Goal: Information Seeking & Learning: Find specific fact

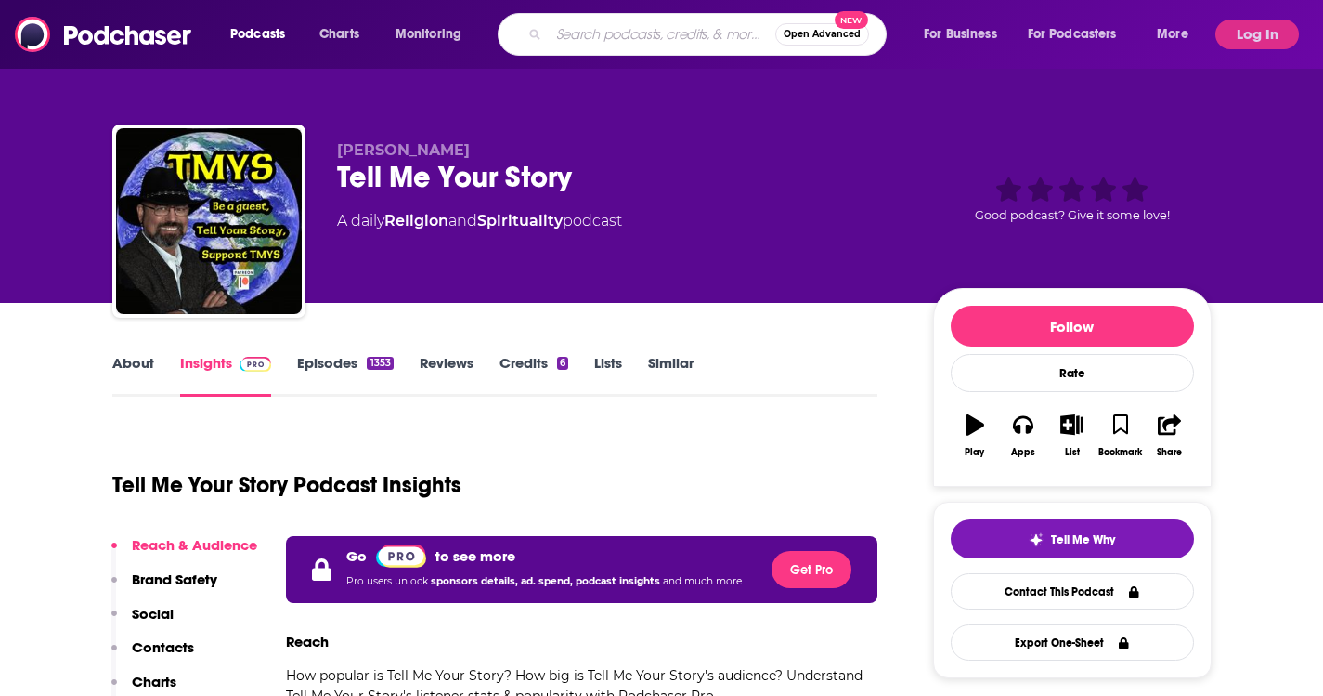
click at [680, 27] on input "Search podcasts, credits, & more..." at bounding box center [662, 35] width 227 height 30
paste input "Different Facets of Happiness 2"
type input "Different Facets of Happiness 2"
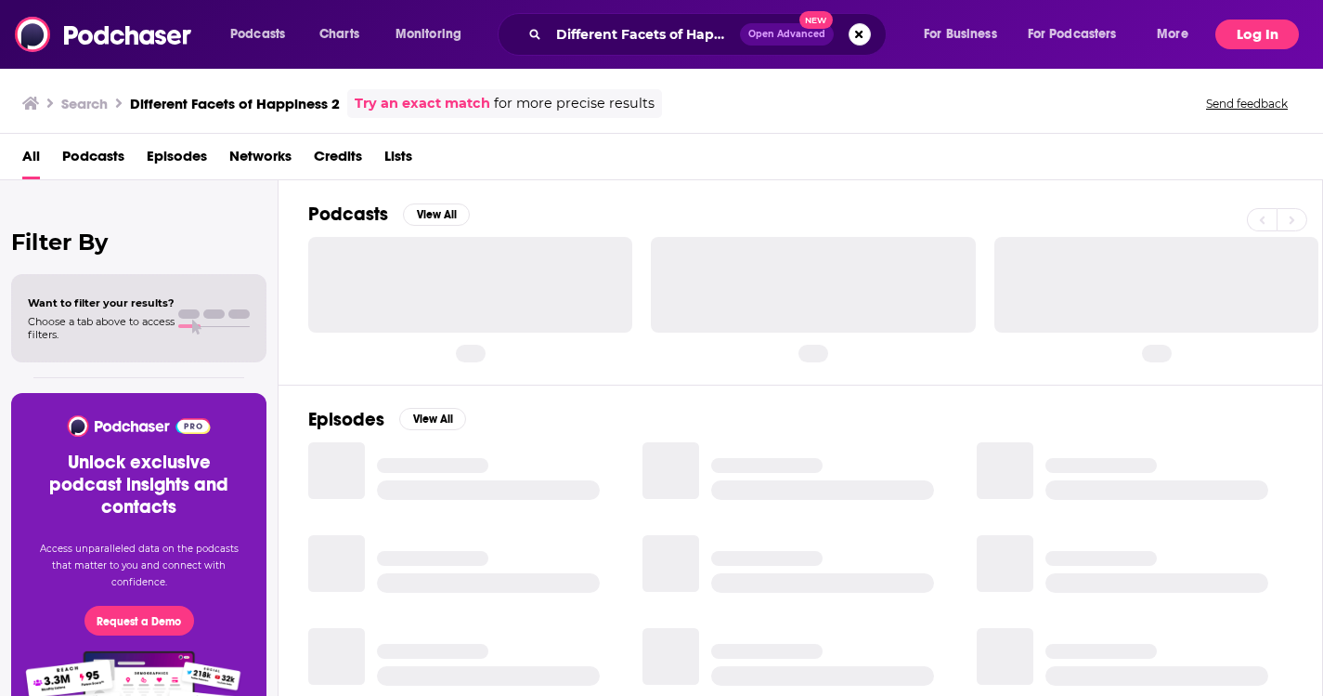
click at [1262, 33] on button "Log In" at bounding box center [1258, 35] width 84 height 30
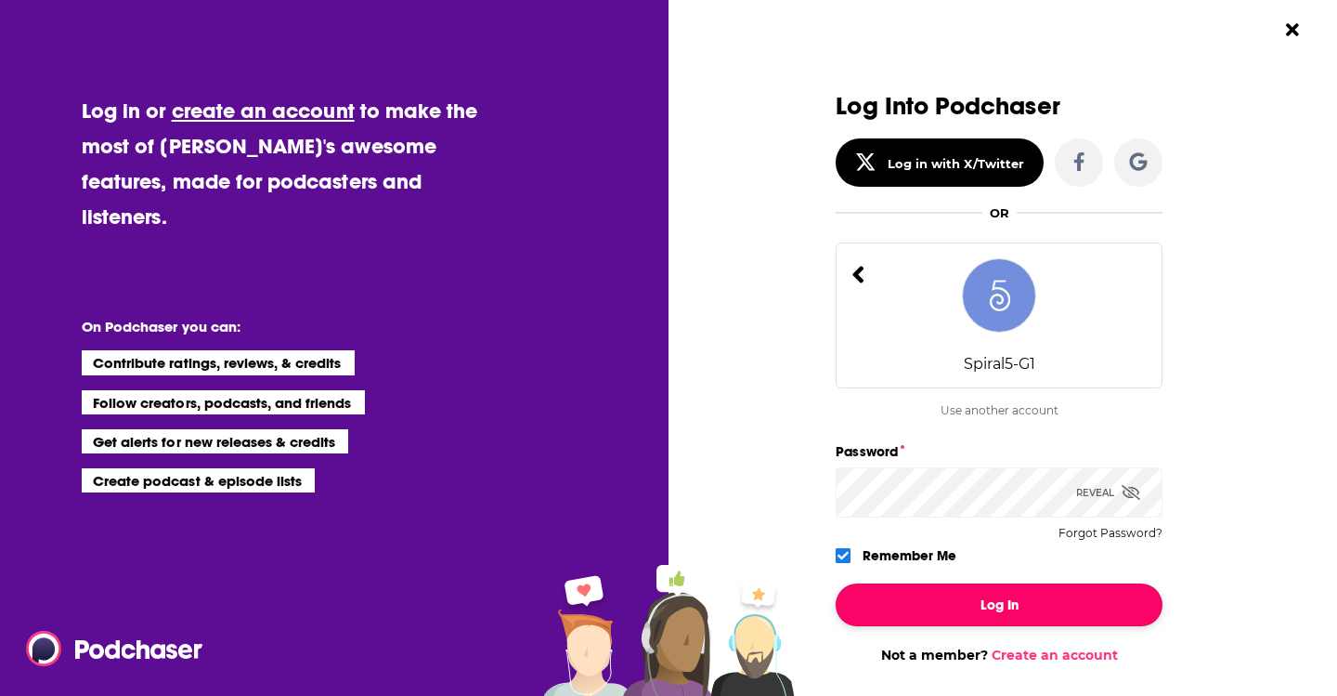
click at [957, 614] on button "Log In" at bounding box center [999, 604] width 327 height 43
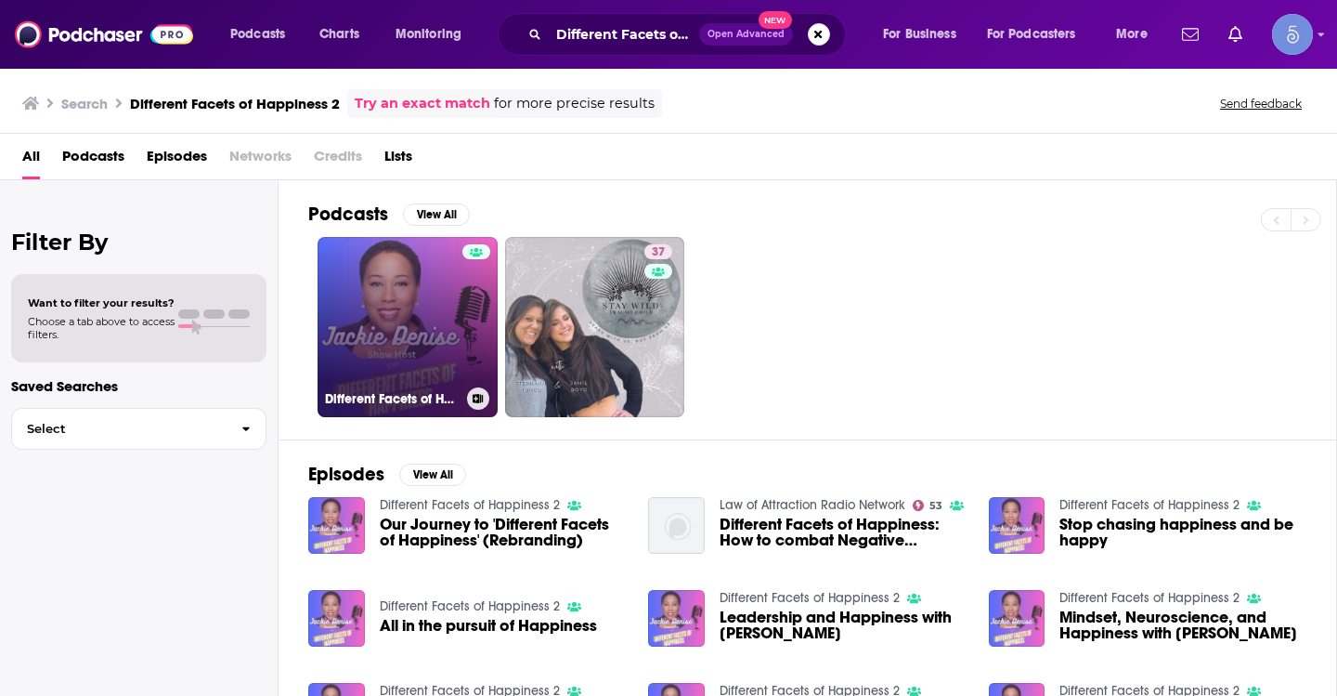
click at [385, 286] on link "Different Facets of Happiness 2" at bounding box center [408, 327] width 180 height 180
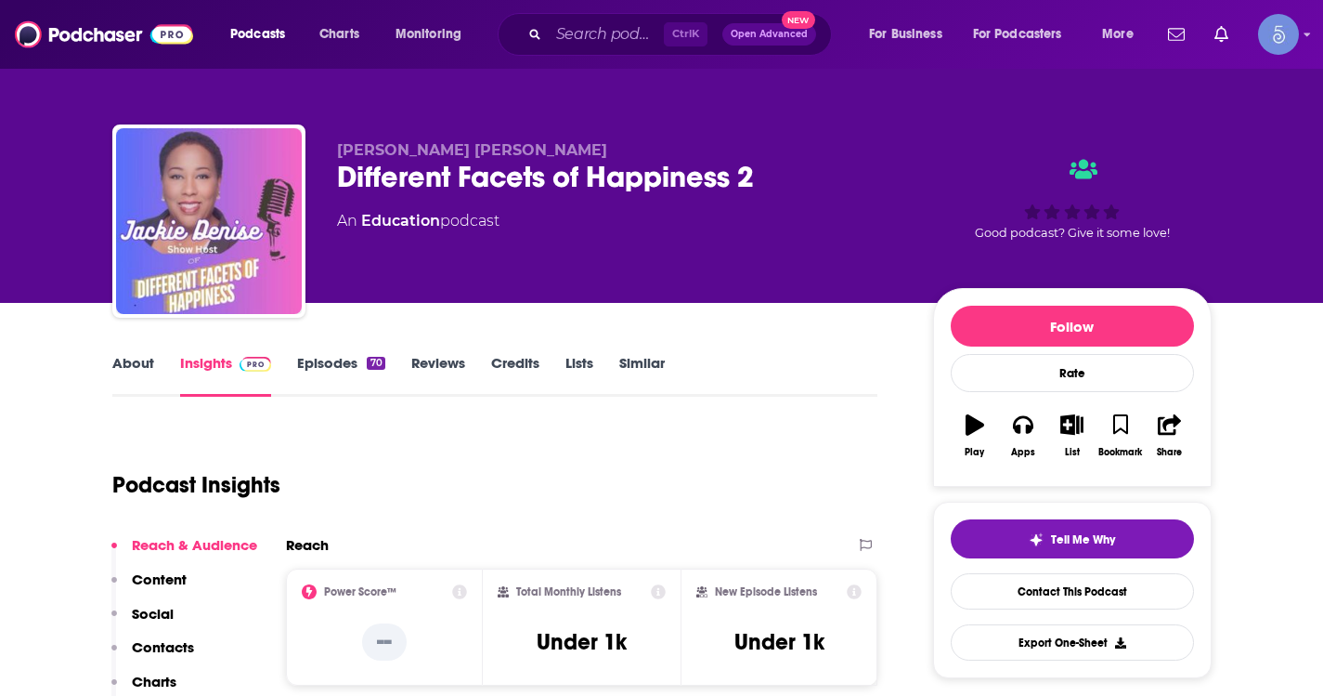
click at [152, 373] on link "About" at bounding box center [133, 375] width 42 height 43
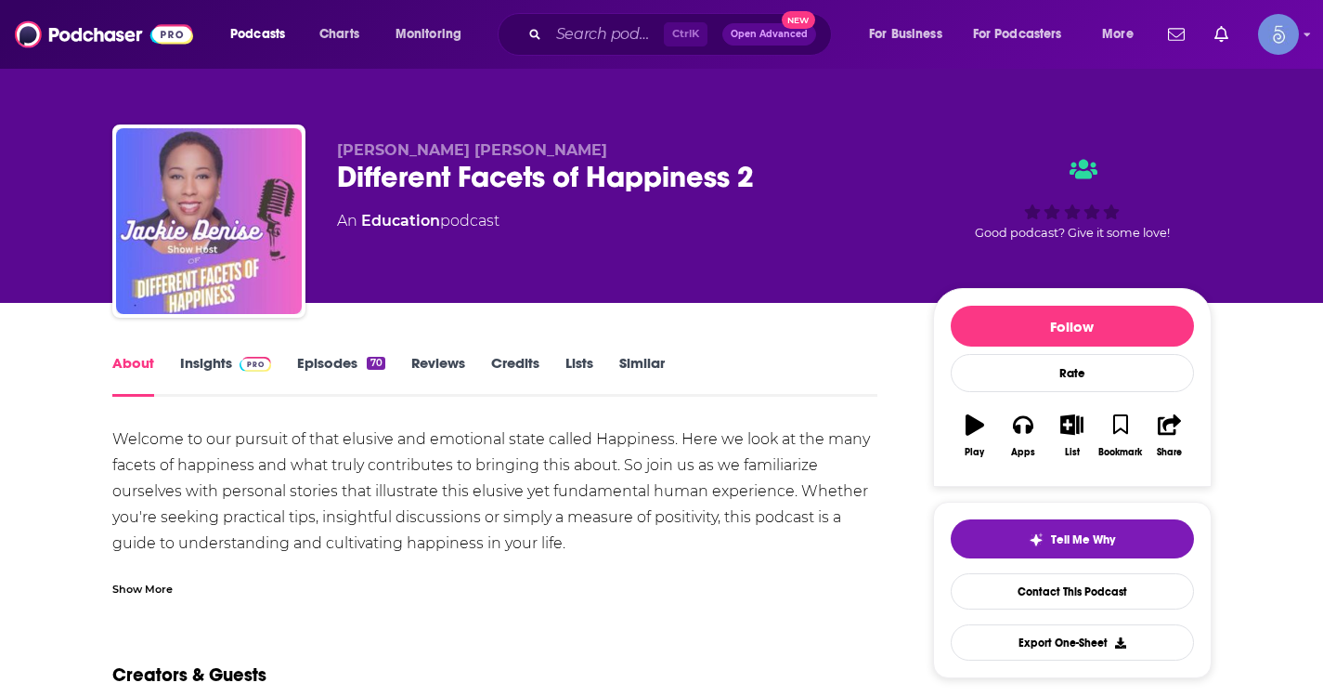
click at [148, 363] on link "About" at bounding box center [133, 375] width 42 height 43
click at [145, 590] on div "Show More" at bounding box center [142, 588] width 60 height 18
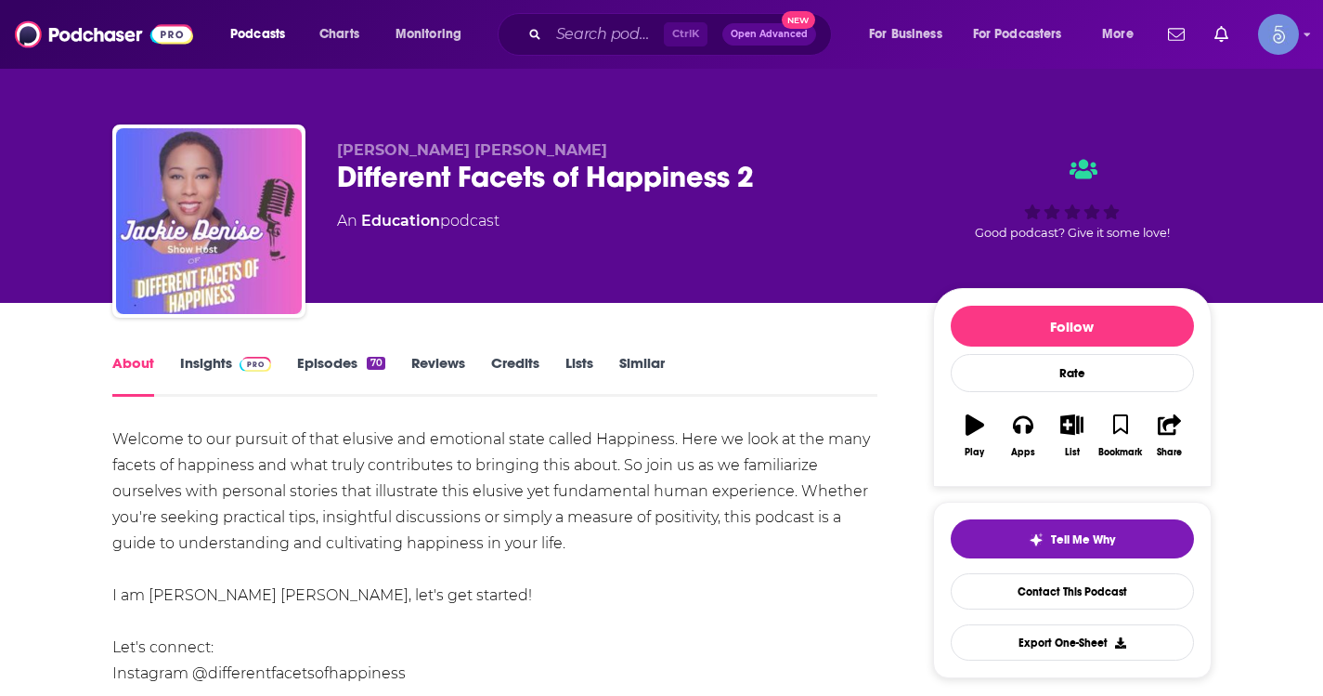
click at [217, 371] on link "Insights" at bounding box center [226, 375] width 92 height 43
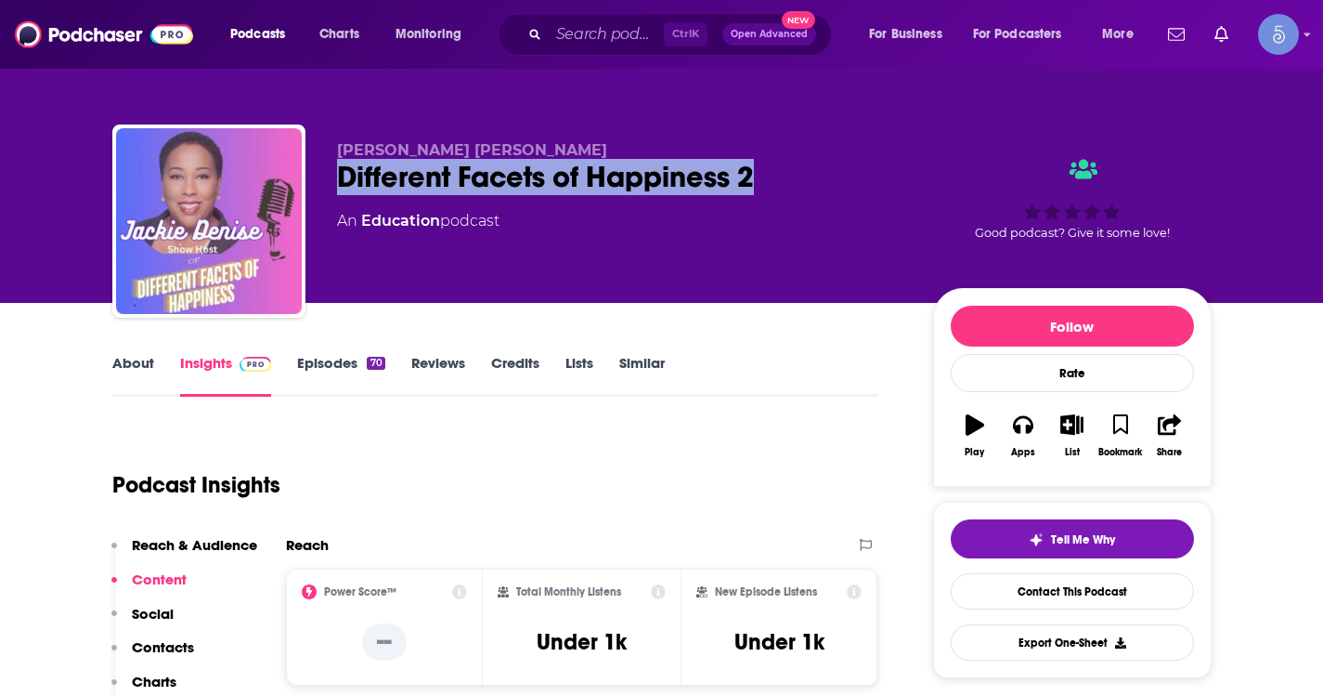
drag, startPoint x: 327, startPoint y: 176, endPoint x: 777, endPoint y: 176, distance: 450.4
click at [777, 176] on div "[PERSON_NAME] [PERSON_NAME] Different Facets of Happiness 2 An Education podcas…" at bounding box center [661, 224] width 1099 height 201
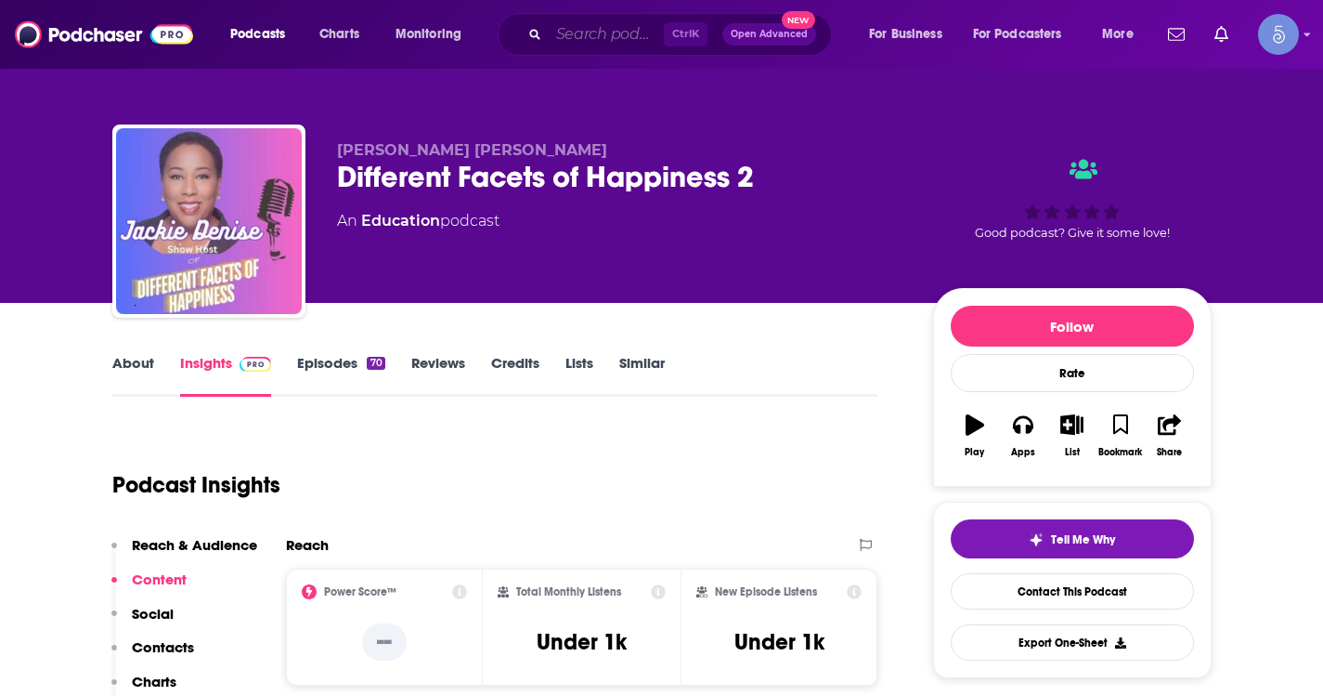
click at [605, 40] on input "Search podcasts, credits, & more..." at bounding box center [606, 35] width 115 height 30
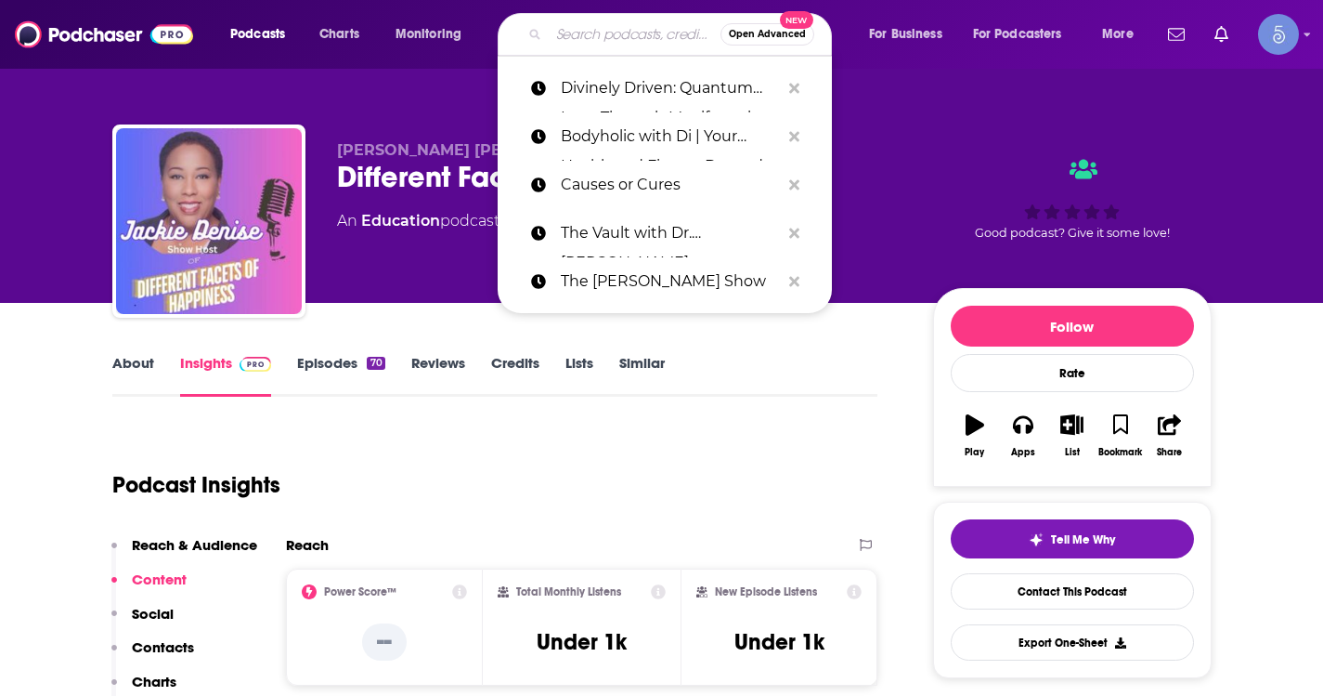
paste input "ame The Synergy Connection Show"
type input "ame The Synergy Connection Show"
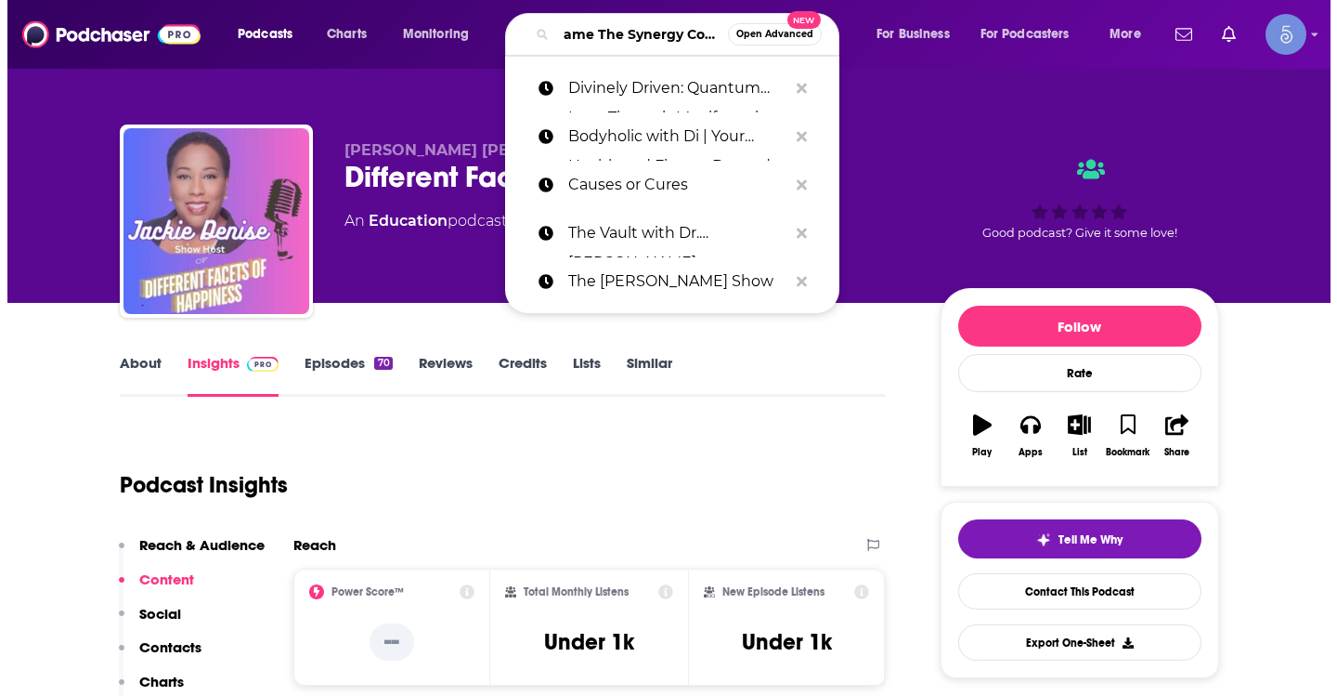
scroll to position [0, 124]
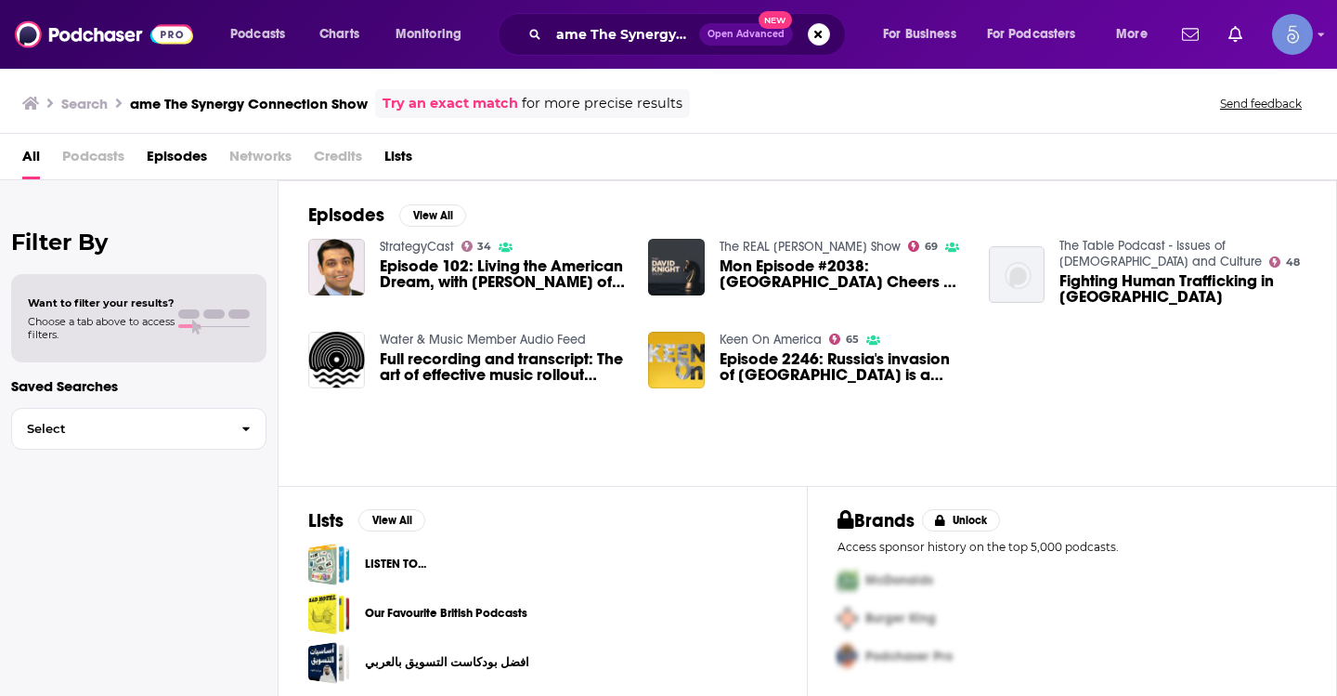
click at [604, 18] on div "ame The Synergy Connection Show Open Advanced New" at bounding box center [672, 34] width 348 height 43
click at [583, 46] on input "ame The Synergy Connection Show" at bounding box center [624, 35] width 150 height 30
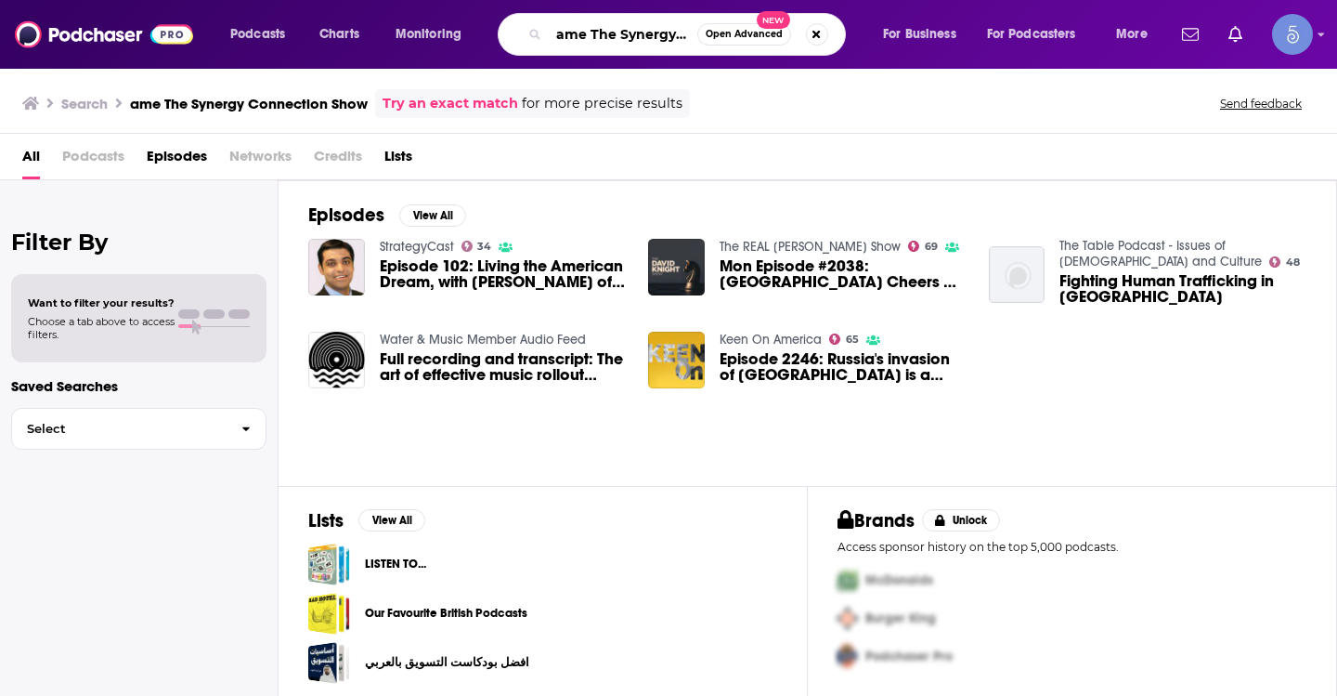
click at [583, 46] on input "ame The Synergy Connection Show" at bounding box center [623, 35] width 149 height 30
click at [606, 33] on input "ame The Synergy Connection Show" at bounding box center [623, 35] width 149 height 30
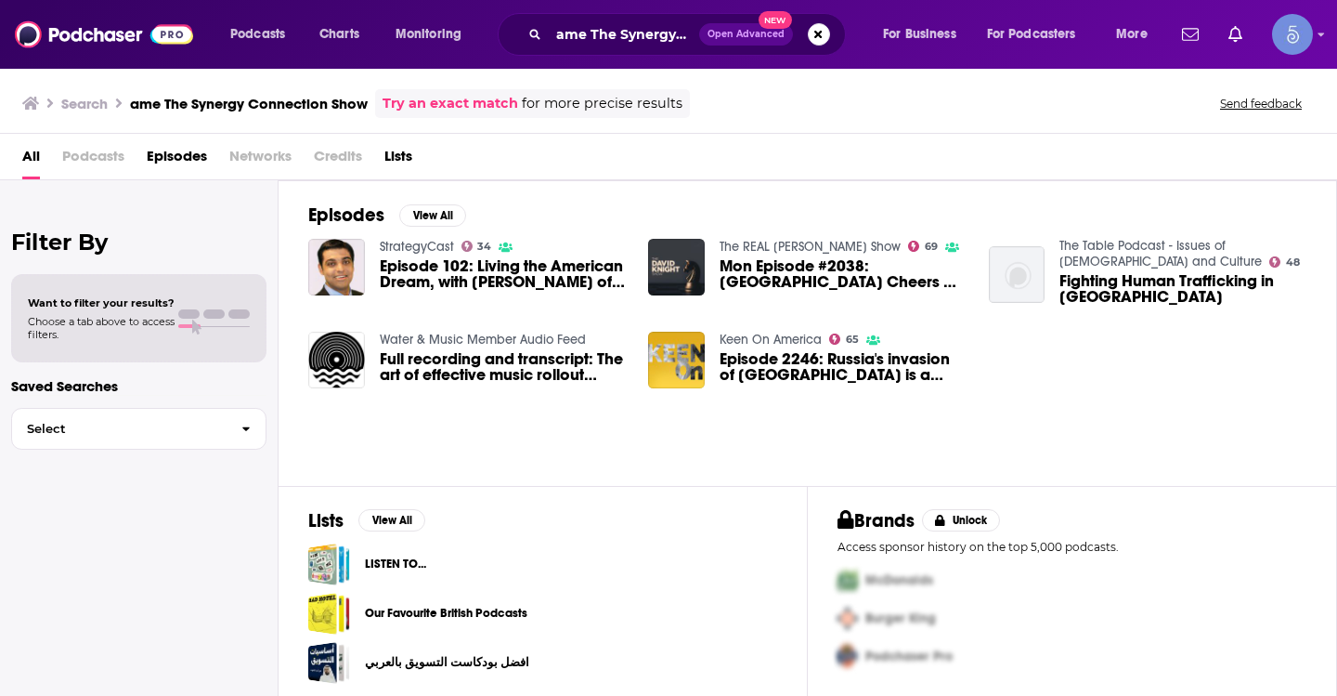
click at [603, 19] on div "ame The Synergy Connection Show Open Advanced New" at bounding box center [672, 34] width 348 height 43
click at [579, 34] on input "ame The Synergy Connection Show" at bounding box center [624, 35] width 150 height 30
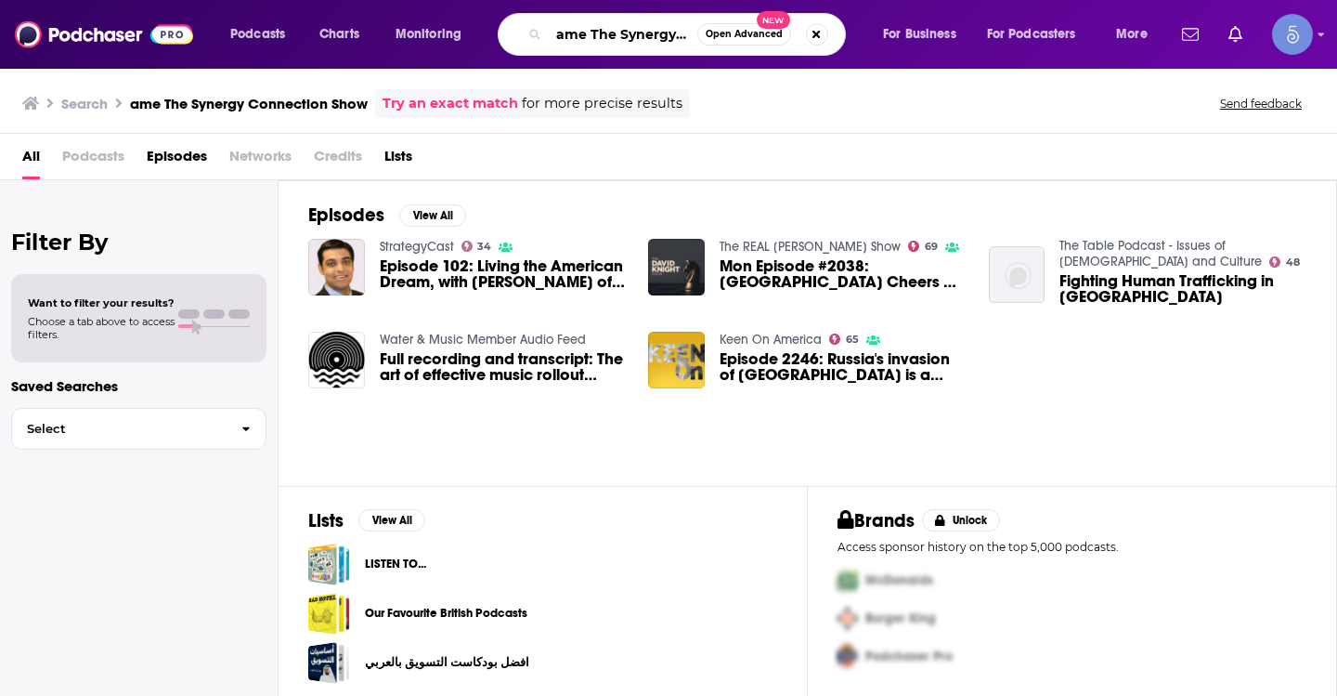
click at [579, 33] on input "ame The Synergy Connection Show" at bounding box center [623, 35] width 149 height 30
paste input "Search podcasts, credits, & more..."
type input "The Synergy Connection Show"
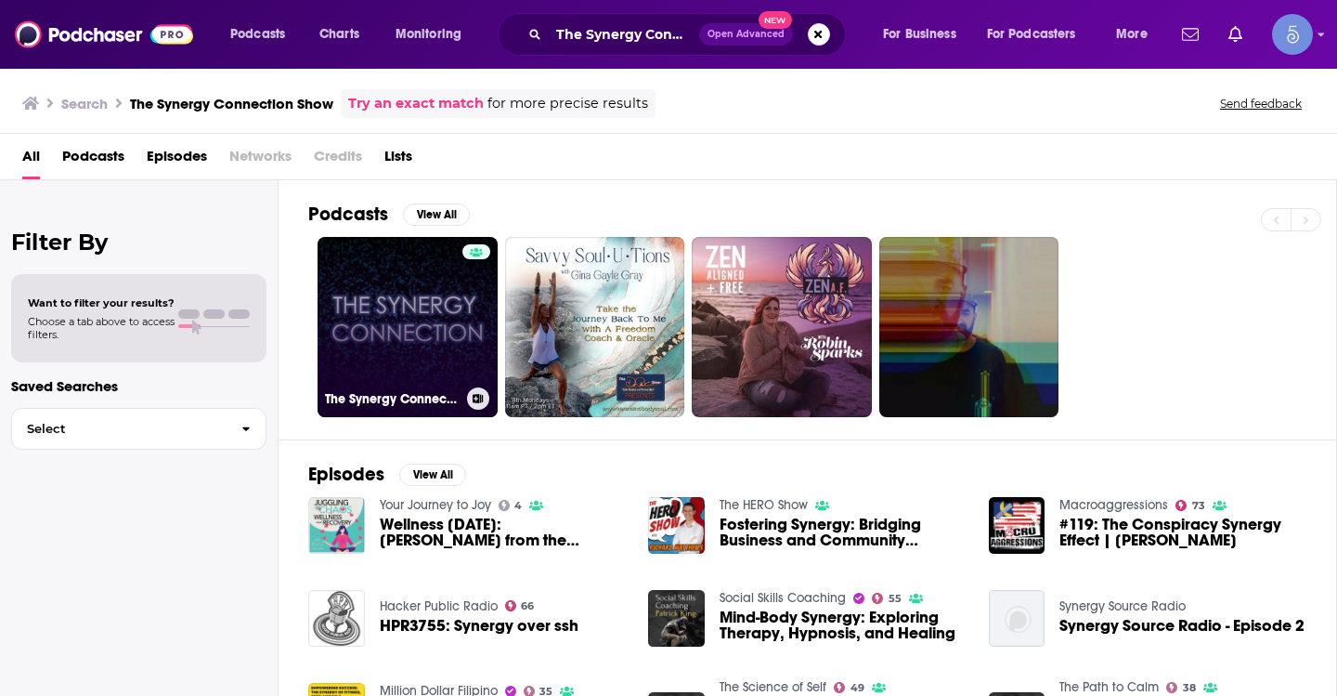
click at [385, 313] on link "The Synergy Connection Show" at bounding box center [408, 327] width 180 height 180
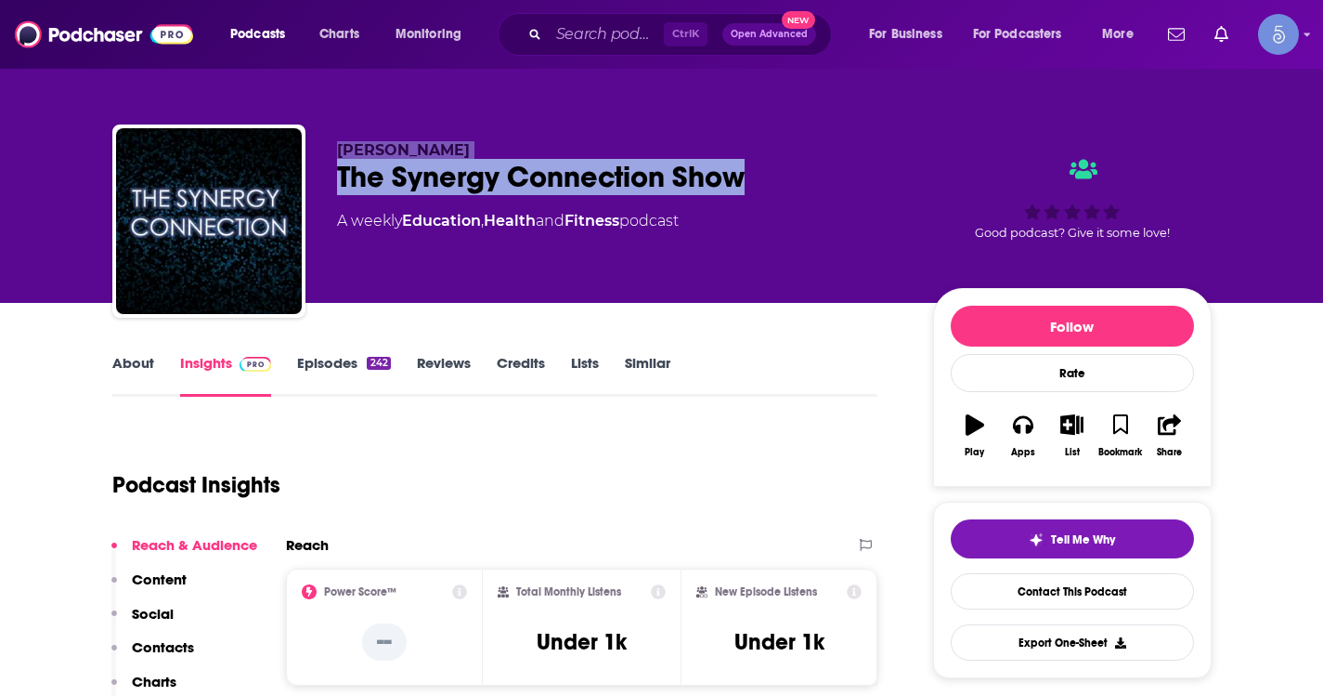
drag, startPoint x: 778, startPoint y: 176, endPoint x: 341, endPoint y: 147, distance: 438.4
click at [341, 147] on div "[PERSON_NAME] The Synergy Connection Show A weekly Education , Health and Fitne…" at bounding box center [620, 215] width 566 height 149
copy div "[PERSON_NAME] The Synergy Connection Show"
